Goal: Navigation & Orientation: Find specific page/section

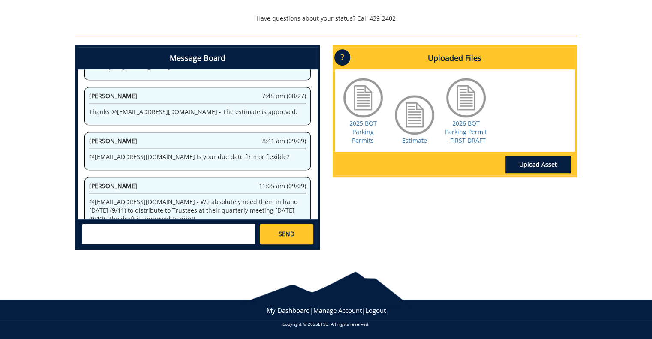
scroll to position [347, 0]
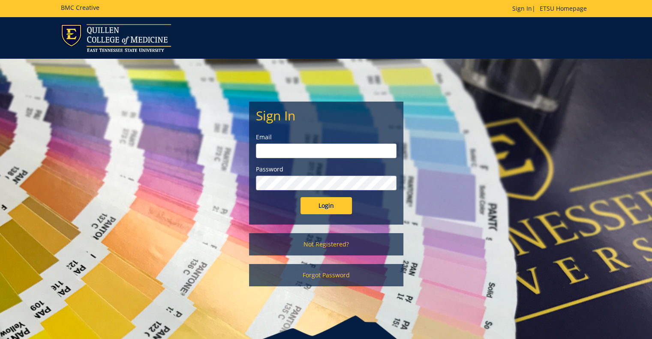
click at [303, 151] on input "email" at bounding box center [326, 151] width 141 height 15
type input "[EMAIL_ADDRESS][DOMAIN_NAME]"
click at [301, 197] on input "Login" at bounding box center [326, 205] width 51 height 17
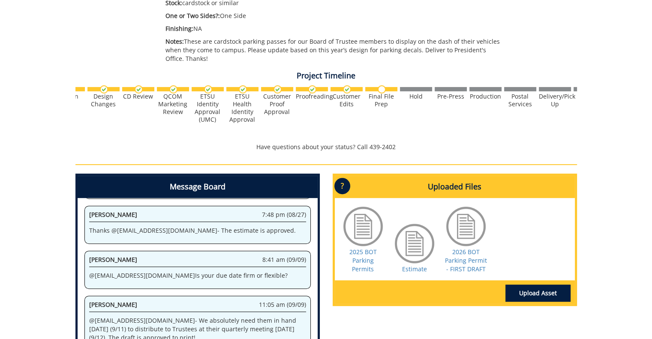
scroll to position [0, 336]
